Goal: Transaction & Acquisition: Purchase product/service

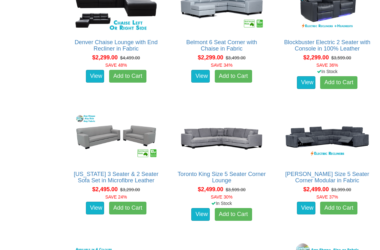
scroll to position [1201, 0]
click at [360, 134] on img at bounding box center [326, 137] width 89 height 55
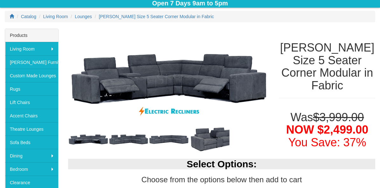
scroll to position [83, 0]
click at [265, 88] on img at bounding box center [168, 79] width 201 height 101
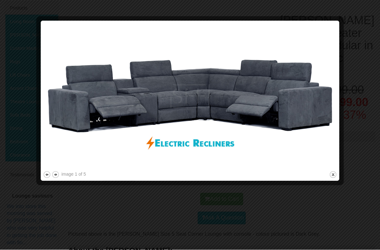
scroll to position [112, 0]
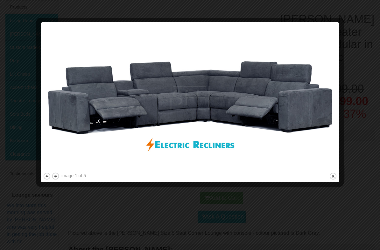
click at [326, 94] on img at bounding box center [190, 97] width 294 height 147
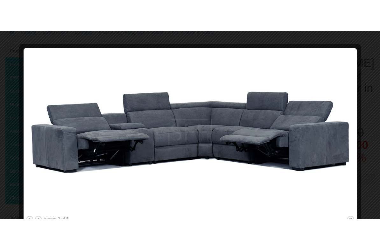
scroll to position [99, 0]
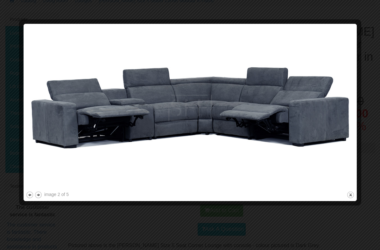
click at [304, 98] on img at bounding box center [190, 108] width 328 height 164
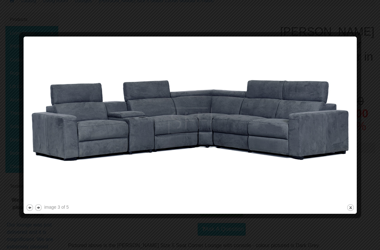
click at [327, 127] on img at bounding box center [190, 121] width 328 height 164
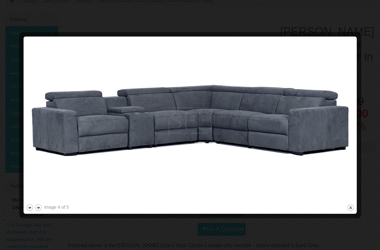
click at [325, 127] on img at bounding box center [190, 121] width 328 height 164
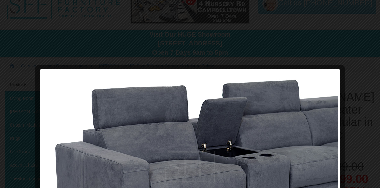
scroll to position [0, 0]
